Goal: Task Accomplishment & Management: Use online tool/utility

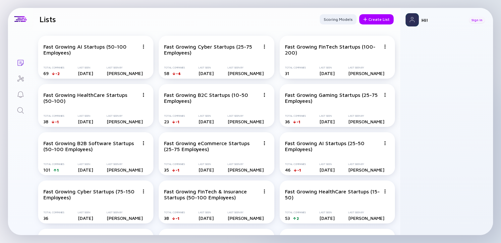
click at [479, 20] on div "Sign In" at bounding box center [477, 20] width 16 height 7
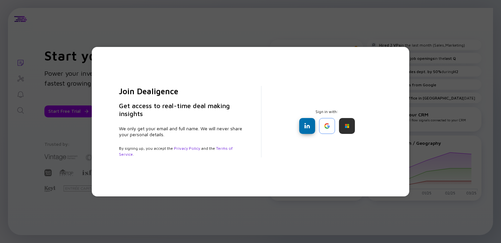
click at [312, 130] on div at bounding box center [307, 126] width 16 height 16
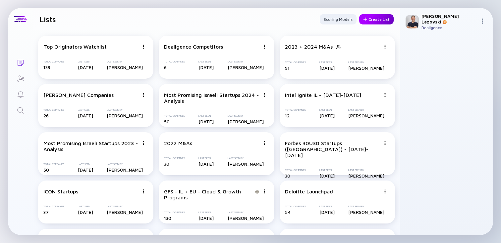
click at [374, 19] on div "Create List" at bounding box center [376, 19] width 34 height 10
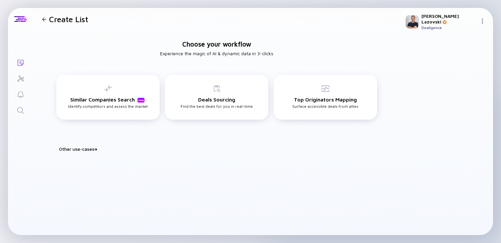
click at [78, 152] on div "Build Watchlist Score & prioritize deals to identify your next best play Portfo…" at bounding box center [216, 157] width 331 height 11
click at [81, 149] on div "Other use-cases" at bounding box center [220, 149] width 323 height 6
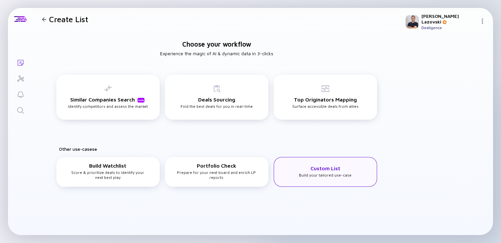
click at [303, 166] on div "Custom List Build your tailored use-case" at bounding box center [325, 172] width 53 height 12
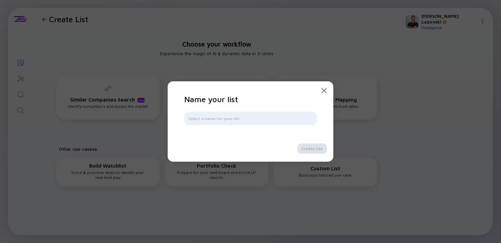
type input "1"
type input "B2C Israel Most Active"
click at [313, 150] on div "Create List" at bounding box center [311, 149] width 29 height 10
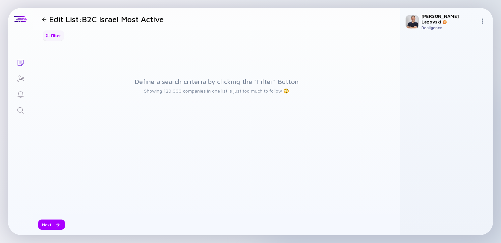
click at [56, 40] on div "Filter" at bounding box center [53, 35] width 23 height 10
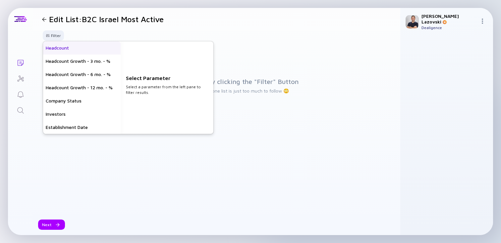
click at [59, 45] on div "Headcount" at bounding box center [82, 47] width 78 height 13
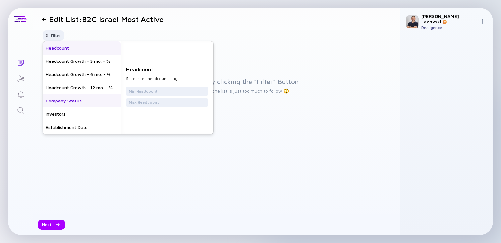
click at [69, 102] on div "Company Status" at bounding box center [82, 100] width 78 height 13
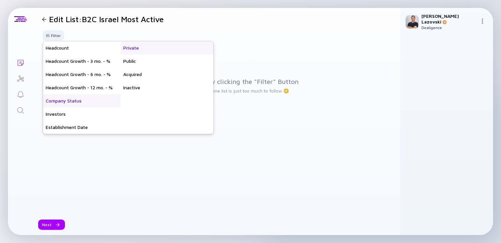
click at [156, 51] on div "Private" at bounding box center [167, 47] width 93 height 13
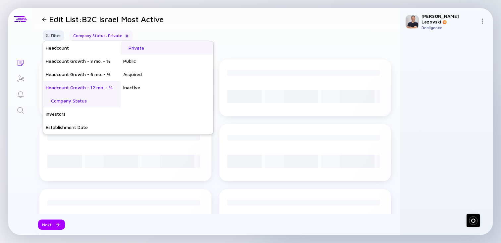
scroll to position [53, 0]
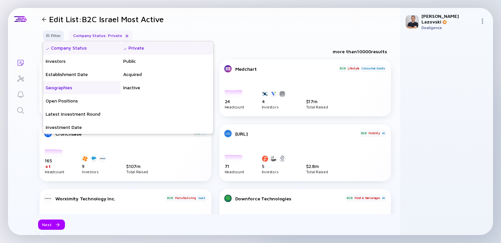
click at [88, 90] on div "Geographies" at bounding box center [82, 87] width 78 height 13
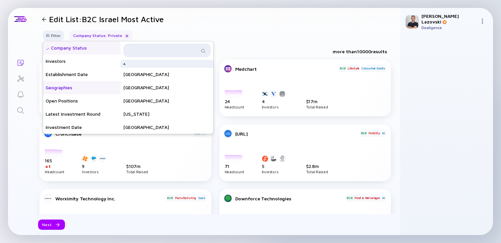
click at [171, 49] on input "text" at bounding box center [163, 50] width 72 height 7
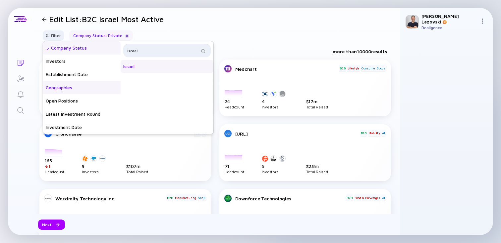
type input "israel"
click at [145, 68] on div "Israel" at bounding box center [167, 66] width 93 height 13
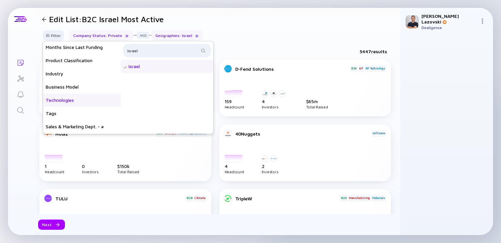
scroll to position [159, 0]
click at [85, 90] on div "Business Model" at bounding box center [82, 87] width 78 height 13
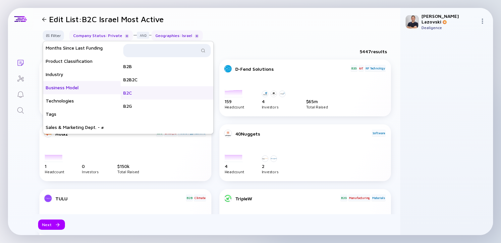
click at [161, 96] on div "B2C" at bounding box center [167, 92] width 93 height 13
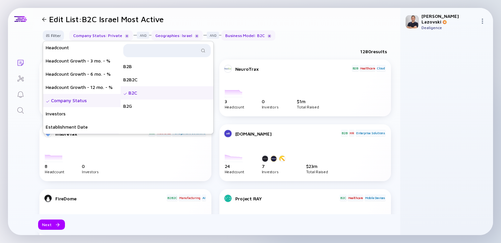
scroll to position [0, 0]
click at [72, 100] on div "Company Status" at bounding box center [82, 100] width 78 height 13
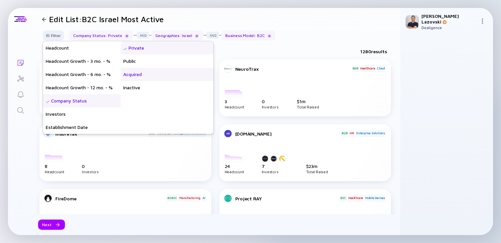
click at [147, 75] on div "Acquired" at bounding box center [167, 74] width 93 height 13
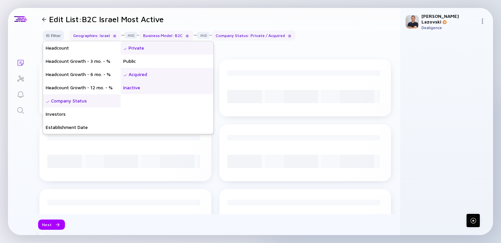
click at [148, 84] on div "Inactive" at bounding box center [167, 87] width 93 height 13
click at [154, 62] on div "Public" at bounding box center [167, 61] width 93 height 13
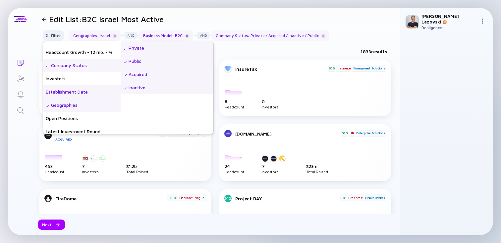
scroll to position [53, 0]
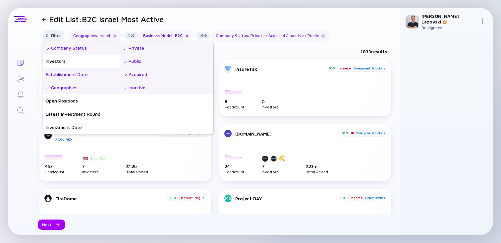
click at [97, 78] on div "Establishment Date" at bounding box center [82, 74] width 78 height 13
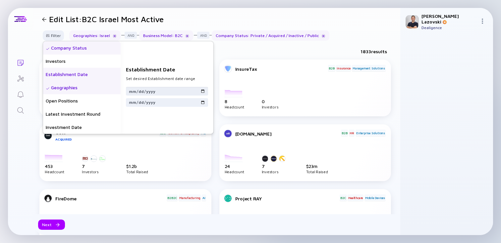
click at [136, 92] on input "date" at bounding box center [167, 91] width 77 height 7
type input "[DATE]"
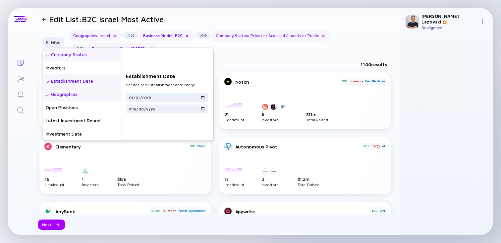
click at [272, 59] on div "1100 results" at bounding box center [216, 66] width 367 height 14
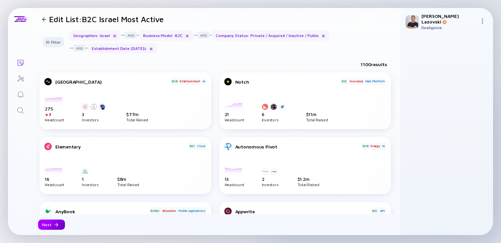
click at [46, 225] on div "Next" at bounding box center [51, 225] width 27 height 10
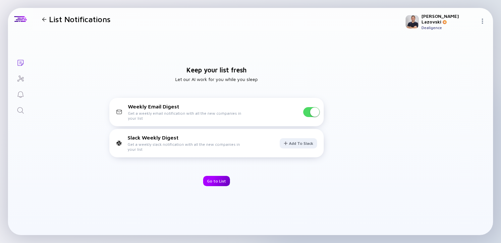
click at [220, 185] on div "Go to List" at bounding box center [216, 181] width 27 height 10
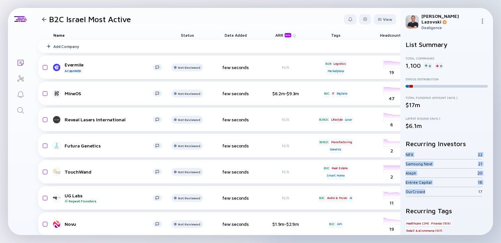
drag, startPoint x: 404, startPoint y: 151, endPoint x: 460, endPoint y: 188, distance: 67.4
click at [460, 188] on div "List Summary Total Companies 1,100 0 0 Status Distribution Total Funding Amount…" at bounding box center [446, 135] width 93 height 200
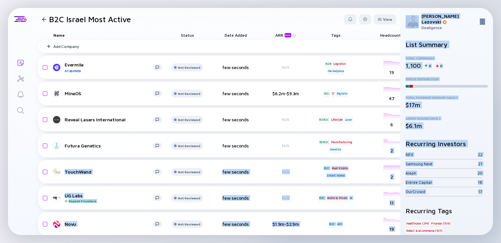
drag, startPoint x: 478, startPoint y: 187, endPoint x: 398, endPoint y: 149, distance: 88.6
click at [398, 149] on div "Lists B2C [GEOGRAPHIC_DATA] Most Active View Name Status Date Added ARR beta Ta…" at bounding box center [250, 122] width 485 height 228
click at [363, 21] on div at bounding box center [365, 19] width 4 height 4
click at [341, 75] on div "Edit Filter" at bounding box center [344, 72] width 41 height 13
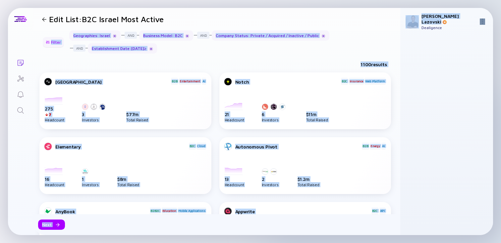
click at [50, 42] on div "Filter" at bounding box center [53, 42] width 23 height 10
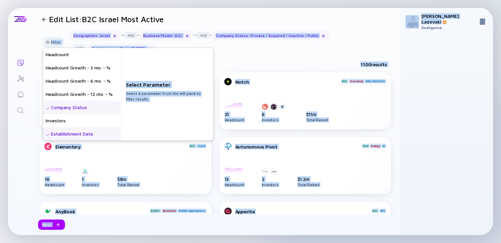
click at [89, 108] on div "Company Status" at bounding box center [82, 107] width 78 height 13
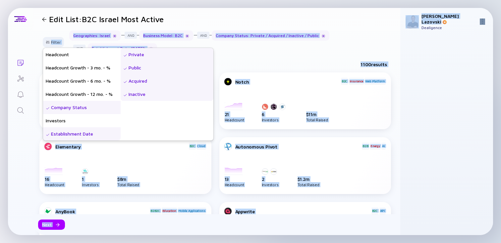
click at [158, 94] on div "Inactive" at bounding box center [167, 94] width 93 height 13
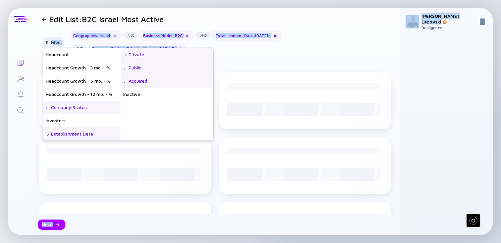
click at [164, 52] on div "Private" at bounding box center [167, 54] width 93 height 13
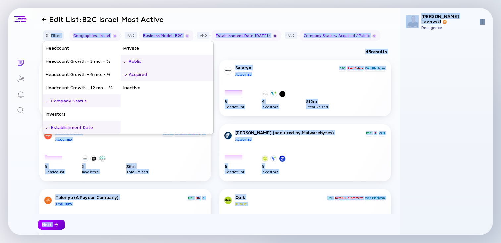
click at [57, 226] on div "Next" at bounding box center [51, 225] width 27 height 10
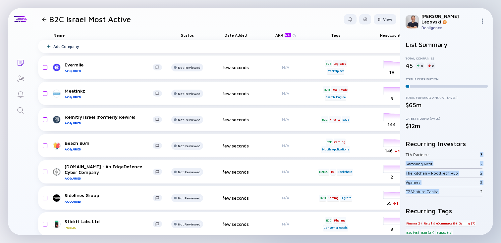
drag, startPoint x: 467, startPoint y: 151, endPoint x: 461, endPoint y: 187, distance: 36.9
click at [461, 187] on div "TLV Partners 3 Samsung Next 2 The Kitchen - FoodTech Hub 2 Vgames 2 F2 Venture …" at bounding box center [446, 173] width 82 height 46
click at [461, 189] on div "F2 Venture Capital" at bounding box center [442, 191] width 75 height 5
click at [364, 21] on div at bounding box center [365, 19] width 12 height 10
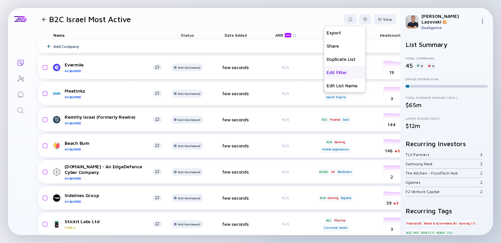
click at [346, 69] on div "Edit Filter" at bounding box center [344, 72] width 41 height 13
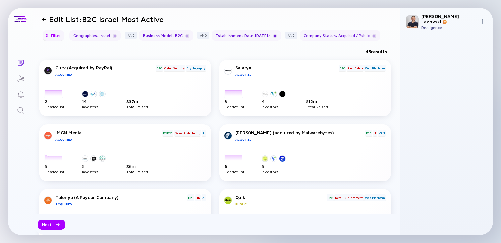
click at [60, 38] on div "Filter" at bounding box center [53, 35] width 23 height 10
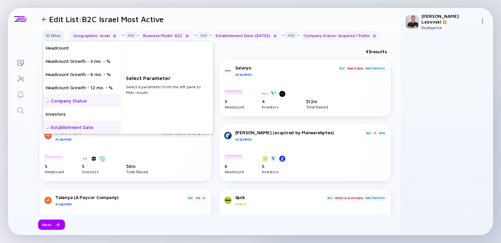
click at [72, 104] on div "Company Status" at bounding box center [82, 100] width 78 height 13
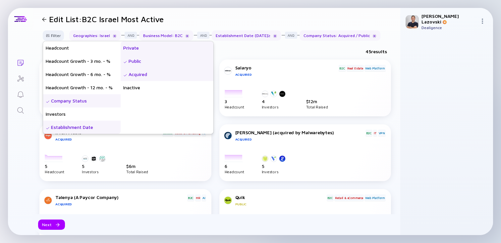
click at [161, 51] on div "Private" at bounding box center [167, 47] width 93 height 13
click at [159, 61] on div "Public" at bounding box center [167, 61] width 93 height 13
click at [156, 75] on div "Acquired" at bounding box center [167, 74] width 93 height 13
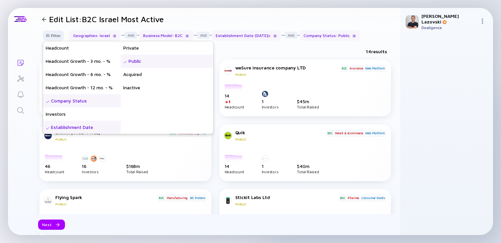
click at [173, 62] on div "Public" at bounding box center [167, 61] width 93 height 13
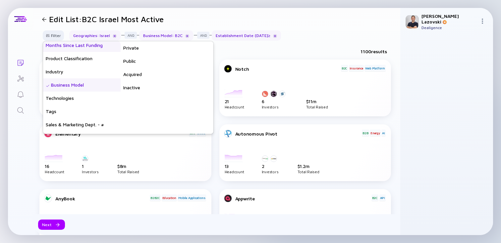
scroll to position [186, 0]
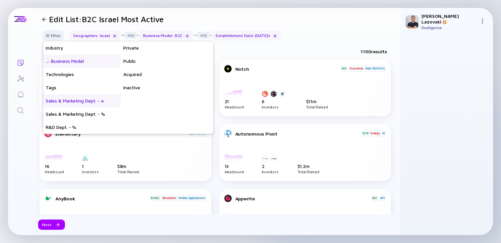
click at [92, 101] on div "Sales & Marketing Dept. - #" at bounding box center [82, 100] width 78 height 13
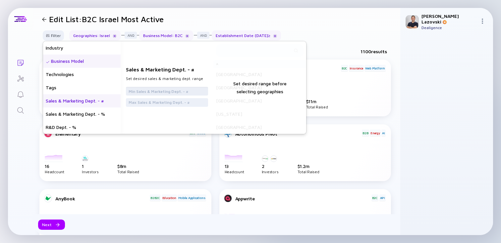
click at [176, 89] on input "text" at bounding box center [167, 91] width 77 height 7
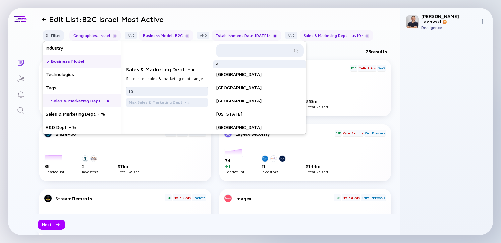
type input "10"
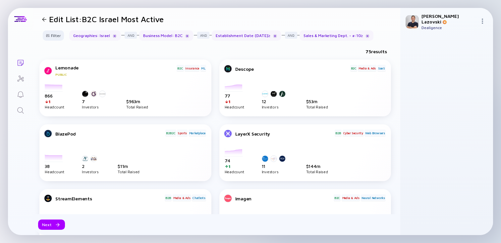
click at [365, 51] on div "75 results" at bounding box center [376, 52] width 22 height 6
click at [57, 223] on div at bounding box center [56, 225] width 4 height 4
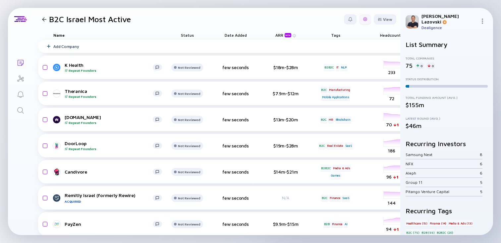
click at [362, 20] on div at bounding box center [365, 19] width 12 height 10
click at [332, 76] on div "Edit Filter" at bounding box center [344, 72] width 41 height 13
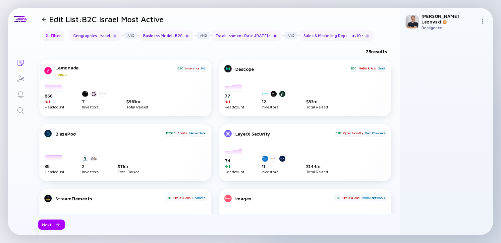
click at [53, 36] on div "Filter" at bounding box center [53, 35] width 23 height 10
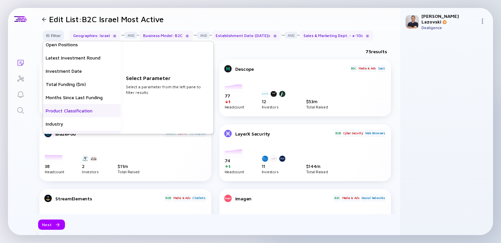
scroll to position [133, 0]
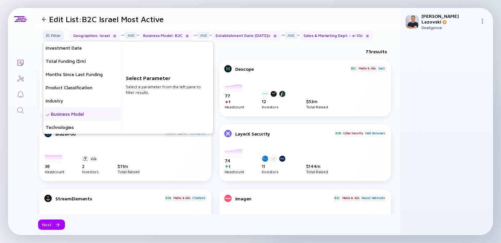
click at [81, 114] on div "Business Model" at bounding box center [82, 114] width 78 height 13
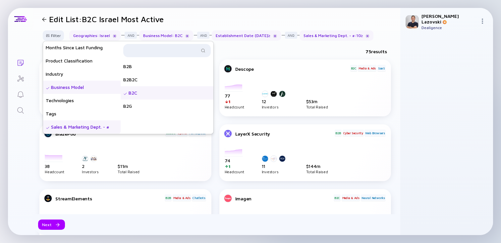
scroll to position [186, 0]
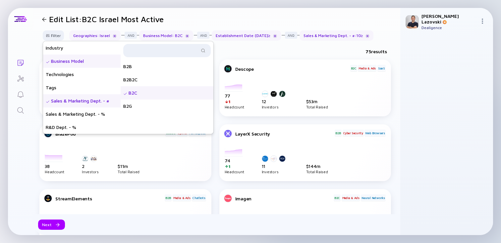
click at [92, 103] on div "Sales & Marketing Dept. - #" at bounding box center [82, 100] width 78 height 13
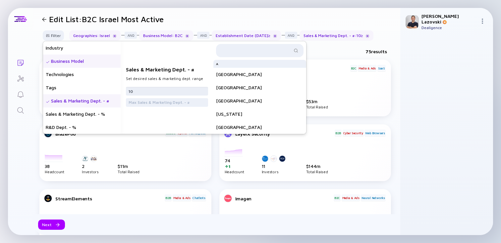
click at [165, 94] on input "10" at bounding box center [167, 91] width 77 height 7
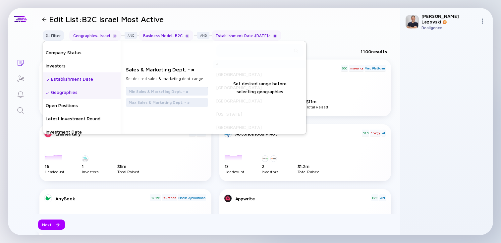
scroll to position [0, 0]
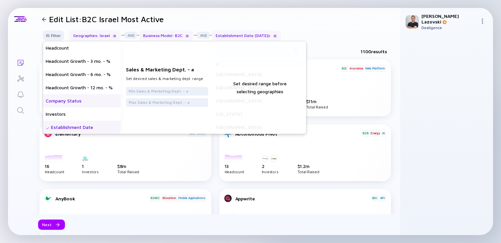
click at [84, 99] on div "Company Status" at bounding box center [82, 100] width 78 height 13
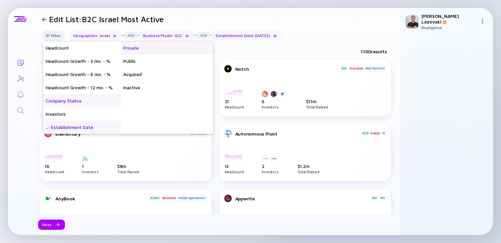
click at [164, 52] on div "Private" at bounding box center [167, 47] width 93 height 13
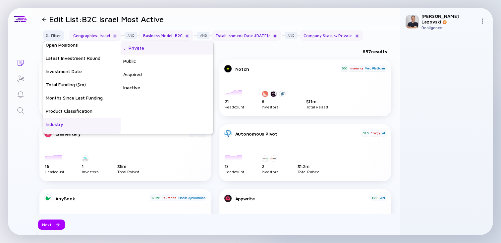
scroll to position [106, 0]
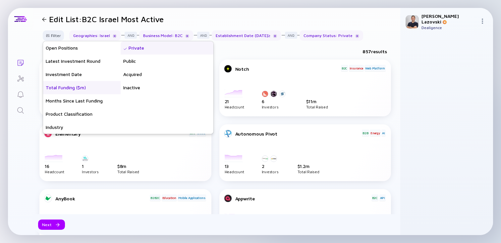
click at [91, 86] on div "Total Funding ($m)" at bounding box center [82, 87] width 78 height 13
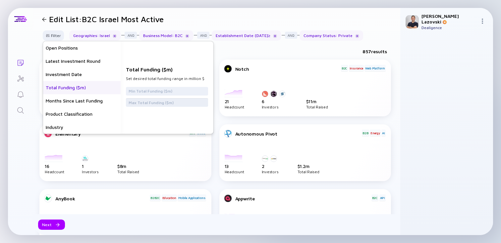
click at [149, 102] on input "text" at bounding box center [167, 102] width 77 height 7
type input "10"
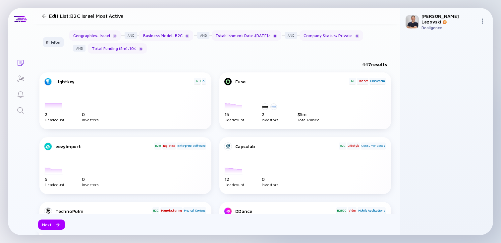
scroll to position [0, 0]
click at [56, 39] on div "Filter" at bounding box center [53, 42] width 23 height 10
click at [50, 45] on div "Filter" at bounding box center [53, 42] width 23 height 10
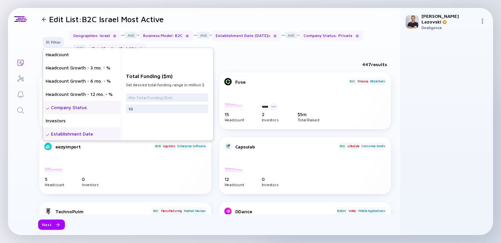
click at [85, 106] on div "Company Status" at bounding box center [82, 107] width 78 height 13
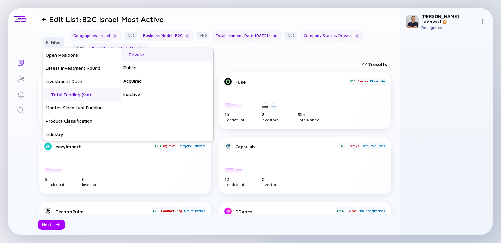
scroll to position [106, 0]
click at [86, 91] on div "Total Funding ($m)" at bounding box center [82, 94] width 78 height 13
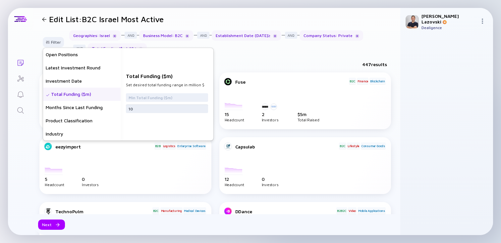
click at [146, 112] on input "10" at bounding box center [167, 109] width 77 height 7
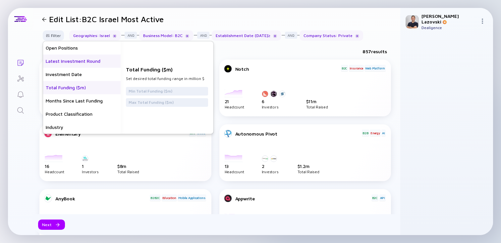
click at [92, 62] on div "Latest Investment Round" at bounding box center [82, 61] width 78 height 13
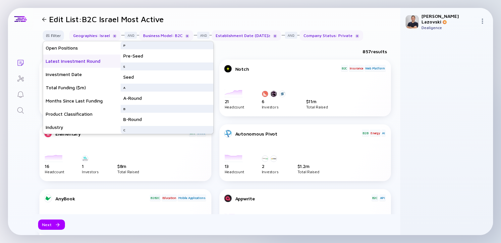
click at [247, 51] on div "857 results" at bounding box center [216, 53] width 367 height 14
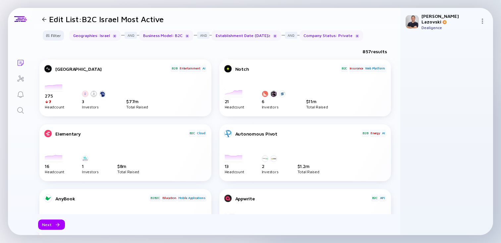
click at [44, 21] on div at bounding box center [44, 19] width 4 height 4
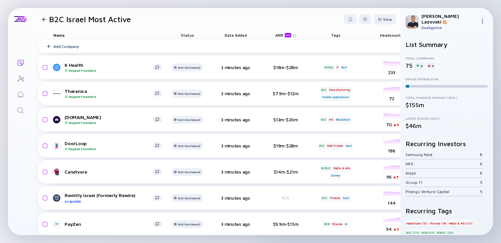
click at [44, 18] on div at bounding box center [44, 19] width 4 height 4
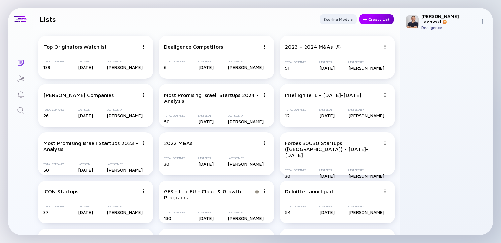
click at [366, 22] on div "Create List" at bounding box center [376, 19] width 34 height 10
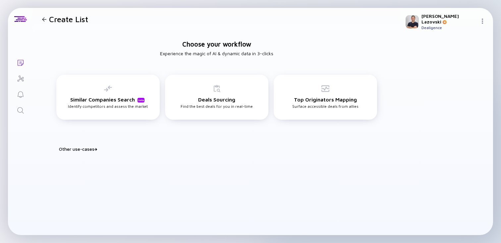
click at [75, 149] on div "Other use-cases" at bounding box center [220, 149] width 323 height 6
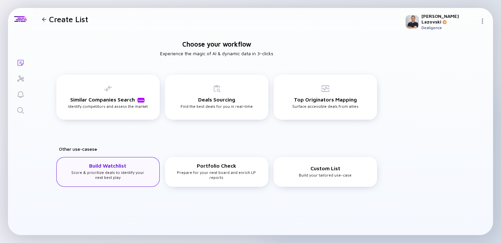
click at [120, 170] on div "Build Watchlist Score & prioritize deals to identify your next best play" at bounding box center [107, 171] width 81 height 17
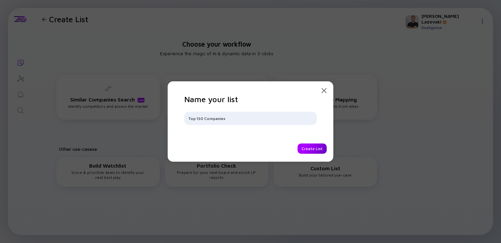
type input "Top 130 Companies"
click at [312, 149] on div "Create List" at bounding box center [311, 149] width 29 height 10
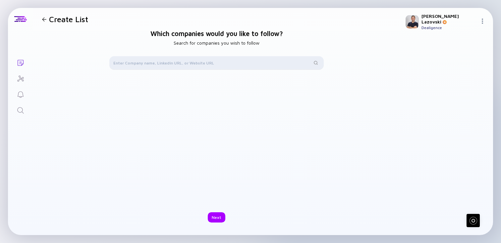
click at [210, 67] on div at bounding box center [216, 62] width 214 height 13
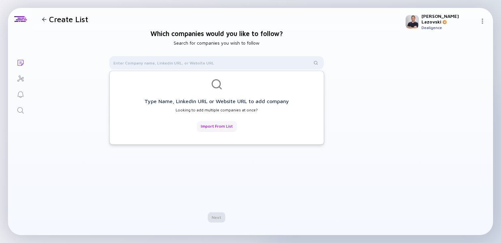
click at [209, 125] on div "Import from List" at bounding box center [217, 126] width 40 height 10
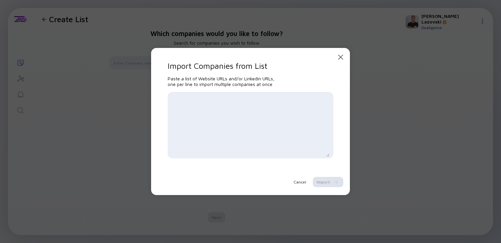
click at [203, 107] on textarea at bounding box center [251, 125] width 158 height 63
type textarea "[DOMAIN_NAME]"
click at [326, 183] on div "Import" at bounding box center [328, 182] width 30 height 10
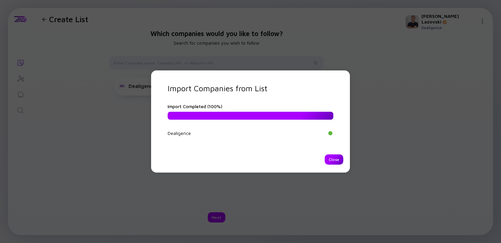
click at [340, 161] on div "Close" at bounding box center [334, 160] width 19 height 10
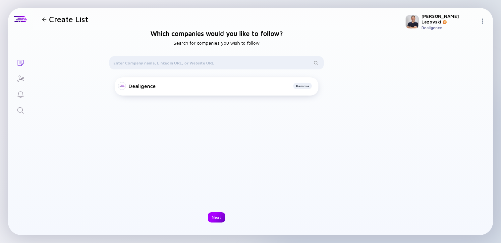
click at [223, 216] on div "Next" at bounding box center [217, 218] width 18 height 10
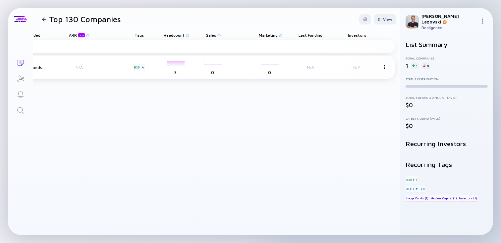
scroll to position [0, 256]
click at [387, 24] on div "View" at bounding box center [385, 19] width 23 height 10
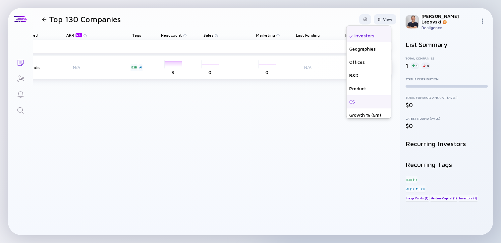
scroll to position [159, 0]
click at [196, 113] on div "Add Company Dealigence Repeat Founders NEW Not Reviewed 0 few seconds N/A B2B A…" at bounding box center [87, 138] width 610 height 196
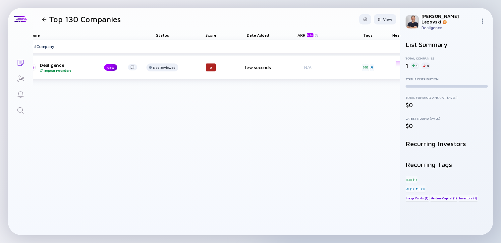
scroll to position [0, 0]
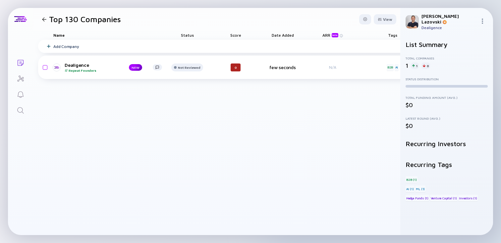
click at [23, 63] on icon "Lists" at bounding box center [21, 63] width 6 height 6
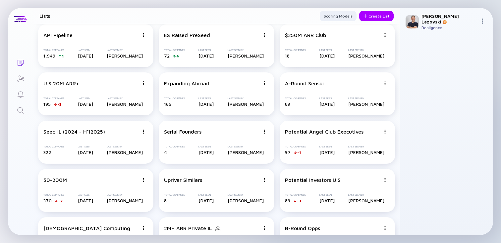
scroll to position [1300, 0]
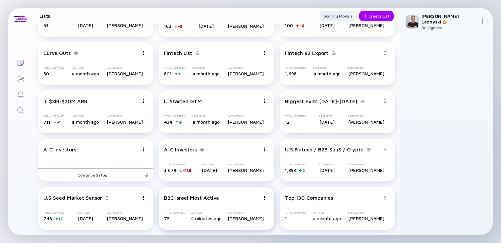
click at [221, 202] on div "B2C [GEOGRAPHIC_DATA] Most Active Total Companies 75 Last Seen 4 minutes ago La…" at bounding box center [216, 208] width 115 height 43
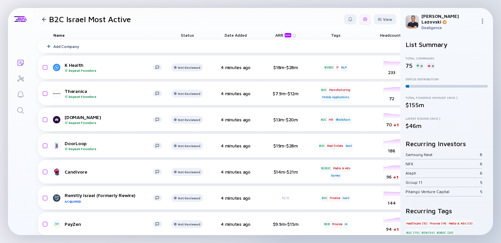
click at [363, 18] on div at bounding box center [365, 19] width 4 height 4
click at [341, 72] on div "Edit Filter" at bounding box center [344, 72] width 41 height 13
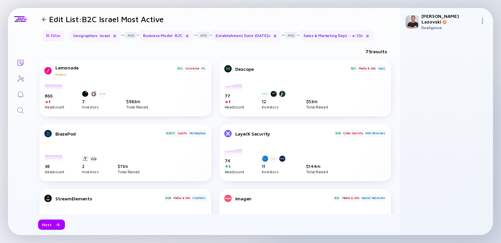
click at [52, 37] on div "Filter" at bounding box center [53, 35] width 23 height 10
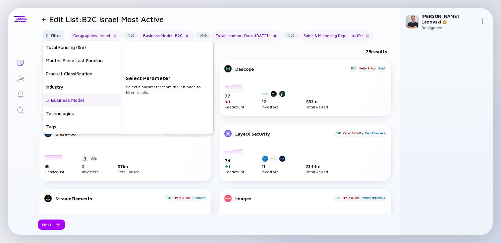
scroll to position [186, 0]
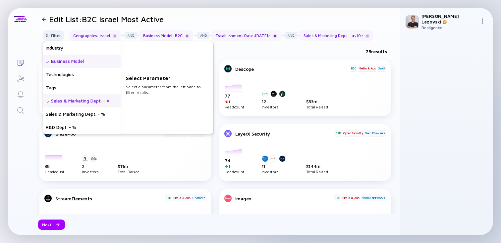
click at [83, 103] on div "Sales & Marketing Dept. - #" at bounding box center [82, 100] width 78 height 13
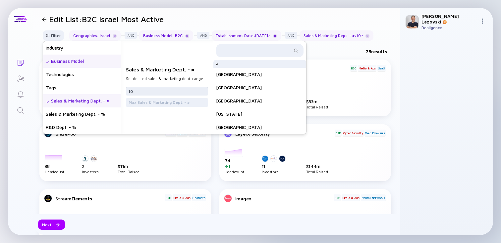
click at [163, 90] on input "10" at bounding box center [167, 91] width 77 height 7
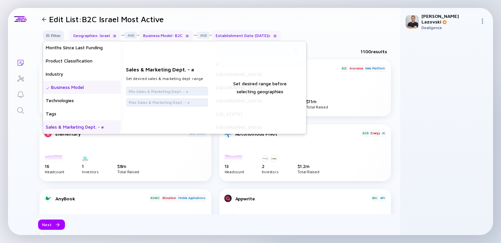
scroll to position [159, 0]
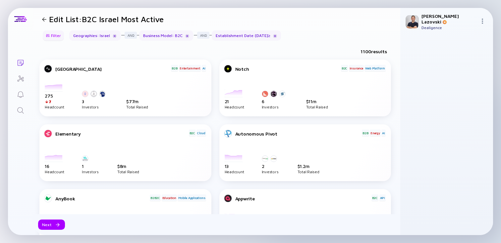
click at [49, 34] on div at bounding box center [48, 36] width 4 height 4
click at [57, 32] on div "Filter" at bounding box center [53, 35] width 23 height 10
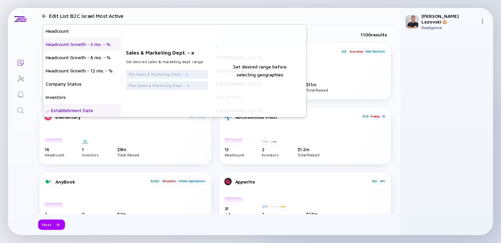
scroll to position [0, 0]
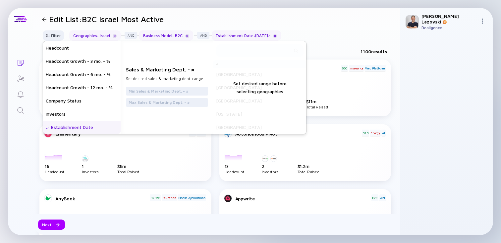
click at [77, 129] on div "Establishment Date" at bounding box center [82, 127] width 78 height 13
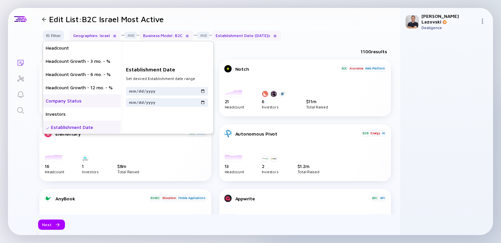
click at [82, 97] on div "Company Status" at bounding box center [82, 100] width 78 height 13
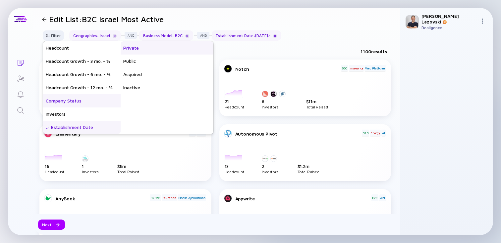
click at [170, 50] on div "Private" at bounding box center [167, 47] width 93 height 13
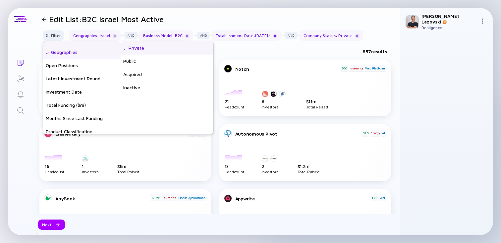
scroll to position [106, 0]
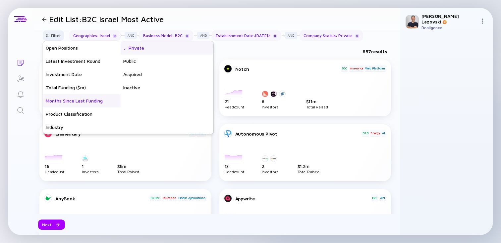
click at [80, 100] on div "Months Since Last Funding" at bounding box center [82, 100] width 78 height 13
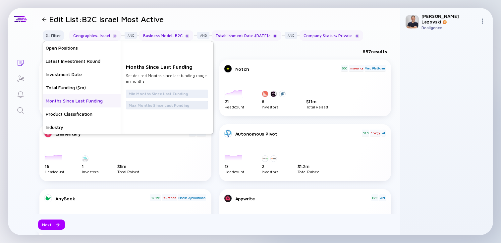
click at [154, 105] on input "text" at bounding box center [167, 105] width 77 height 7
type input "48"
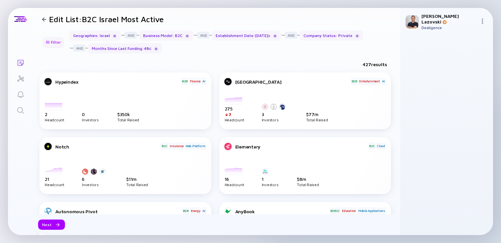
click at [56, 41] on div "Filter" at bounding box center [53, 42] width 23 height 10
click at [200, 52] on div "Geographies : Israel Business Model : B2C Establishment Date : [DATE] ≥ Company…" at bounding box center [232, 41] width 326 height 23
click at [52, 225] on div "Next" at bounding box center [51, 225] width 27 height 10
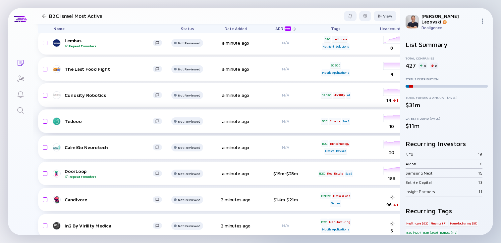
scroll to position [345, 0]
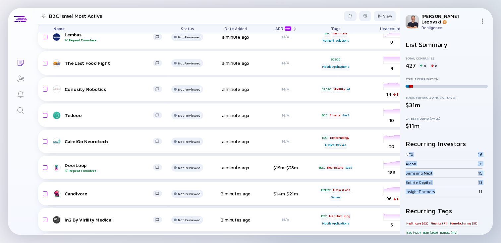
drag, startPoint x: 409, startPoint y: 151, endPoint x: 439, endPoint y: 189, distance: 48.8
click at [439, 189] on div "NFX 16 Aleph 16 Samsung Next 15 Entrée Capital 13 Insight Partners 11" at bounding box center [446, 173] width 82 height 46
click at [439, 190] on div "Insight Partners 11" at bounding box center [443, 192] width 77 height 9
